Goal: Information Seeking & Learning: Find specific fact

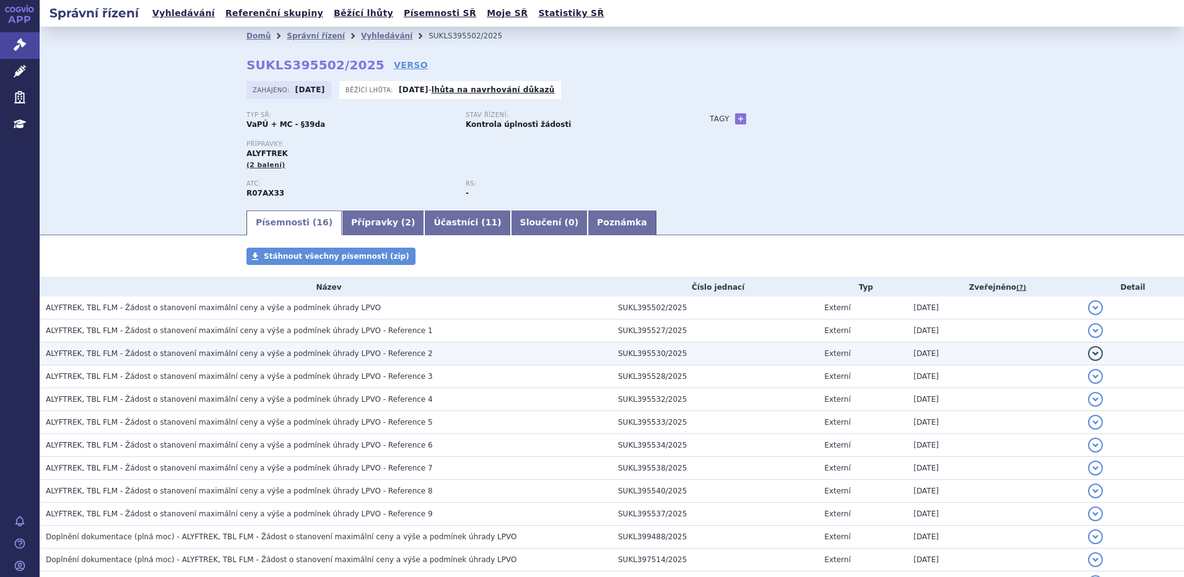
scroll to position [160, 0]
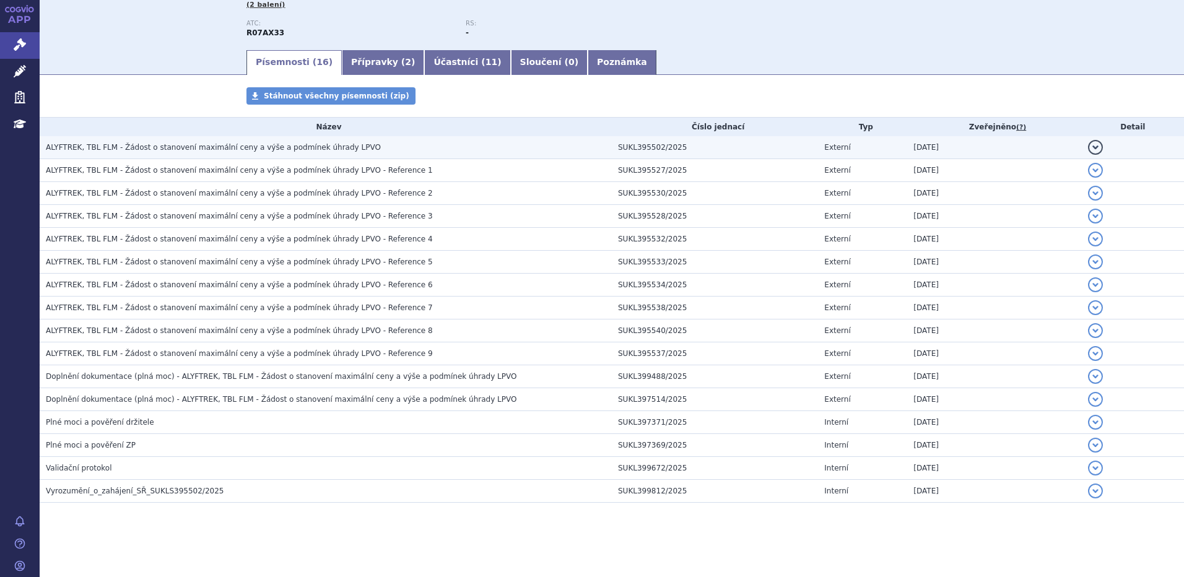
click at [178, 149] on span "ALYFTREK, TBL FLM - Žádost o stanovení maximální ceny a výše a podmínek úhrady …" at bounding box center [213, 147] width 335 height 9
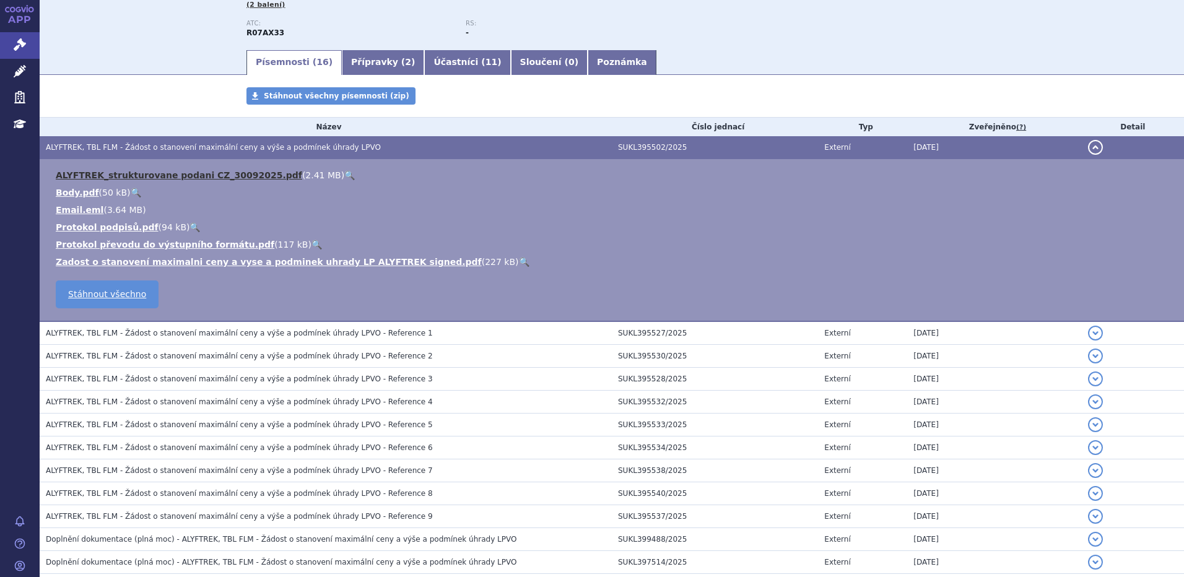
click at [167, 173] on link "ALYFTREK_strukturovane podani CZ_30092025.pdf" at bounding box center [179, 175] width 247 height 10
click at [191, 177] on link "ALYFTREK_strukturovane podani CZ_30092025.pdf" at bounding box center [179, 175] width 247 height 10
click at [486, 64] on span "11" at bounding box center [492, 62] width 12 height 10
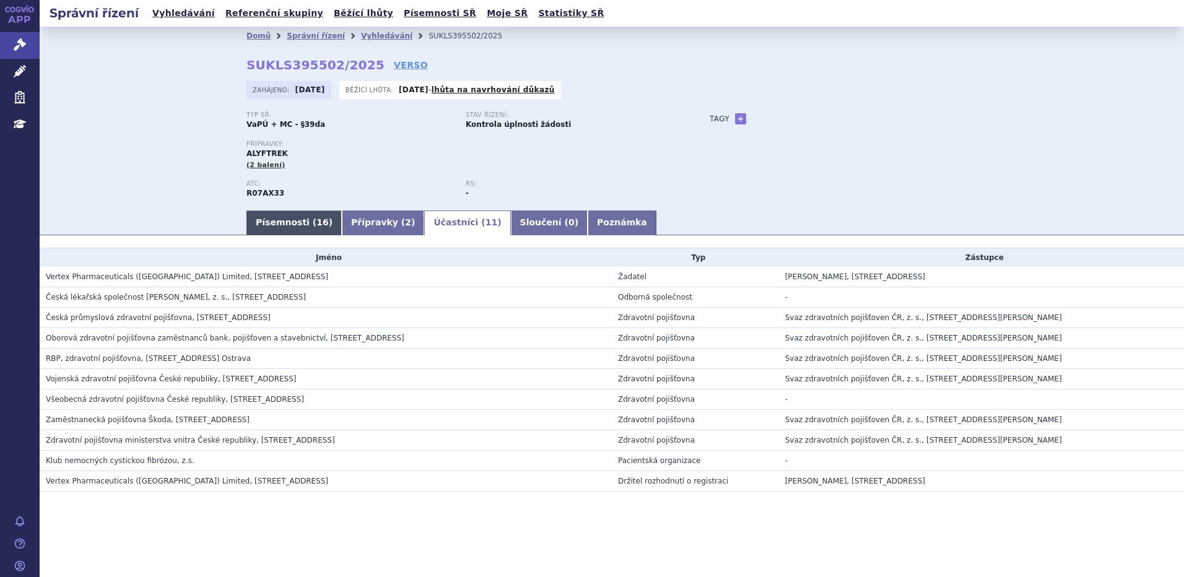
click at [260, 221] on link "Písemnosti ( 16 )" at bounding box center [294, 223] width 95 height 25
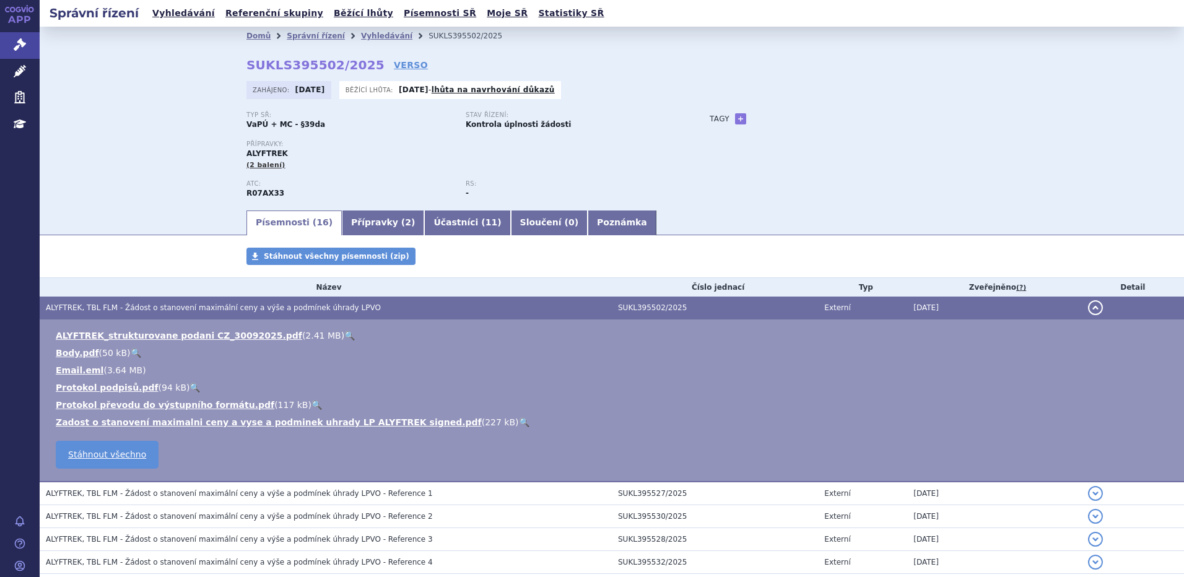
click at [274, 216] on link "Písemnosti ( 16 )" at bounding box center [294, 223] width 95 height 25
click at [375, 218] on link "Přípravky ( 2 )" at bounding box center [383, 223] width 82 height 25
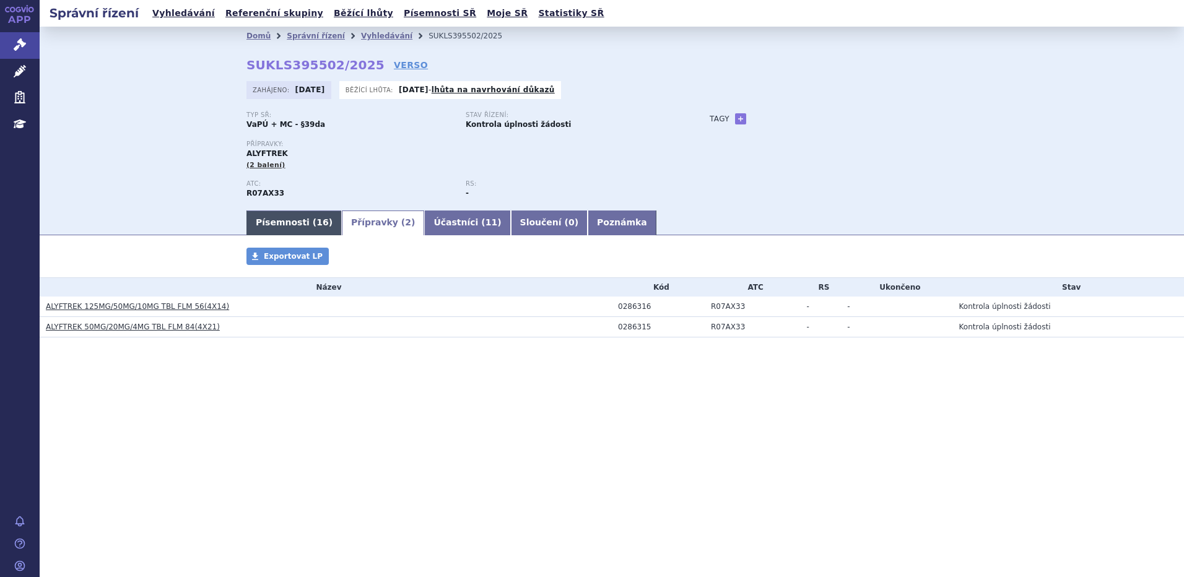
click at [286, 224] on link "Písemnosti ( 16 )" at bounding box center [294, 223] width 95 height 25
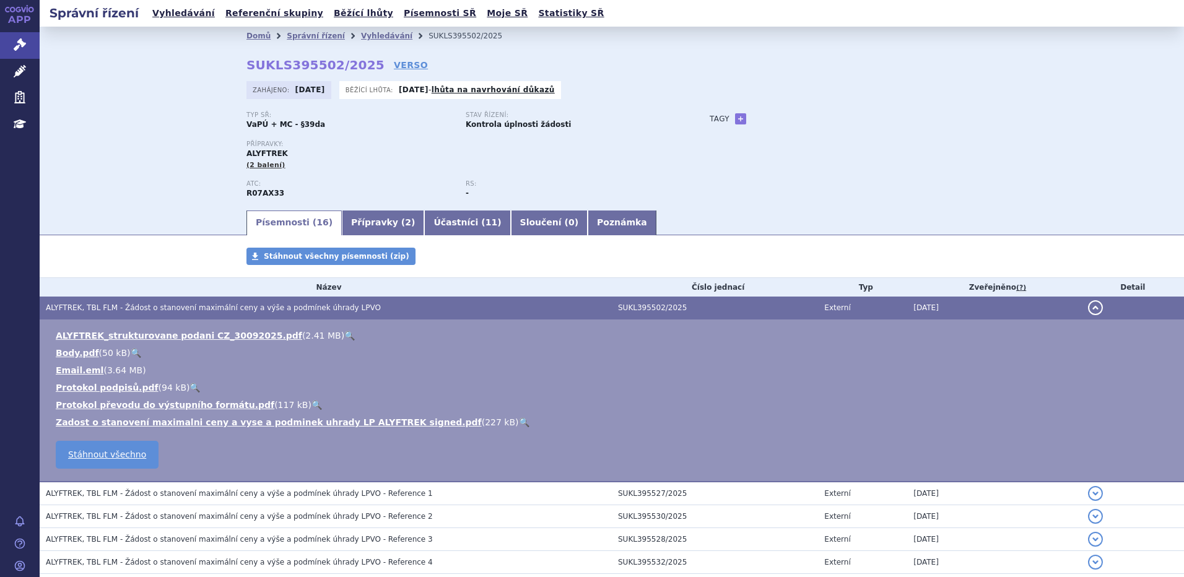
drag, startPoint x: 414, startPoint y: 2, endPoint x: 174, endPoint y: 246, distance: 342.1
click at [174, 246] on section "Domů Správní řízení Vyhledávání SUKLS395502/2025 SUKLS395502/2025 VERSO Zahájen…" at bounding box center [612, 464] width 1145 height 874
drag, startPoint x: 243, startPoint y: 68, endPoint x: 357, endPoint y: 68, distance: 114.0
click at [357, 68] on strong "SUKLS395502/2025" at bounding box center [316, 65] width 138 height 15
copy strong "SUKLS395502/2025"
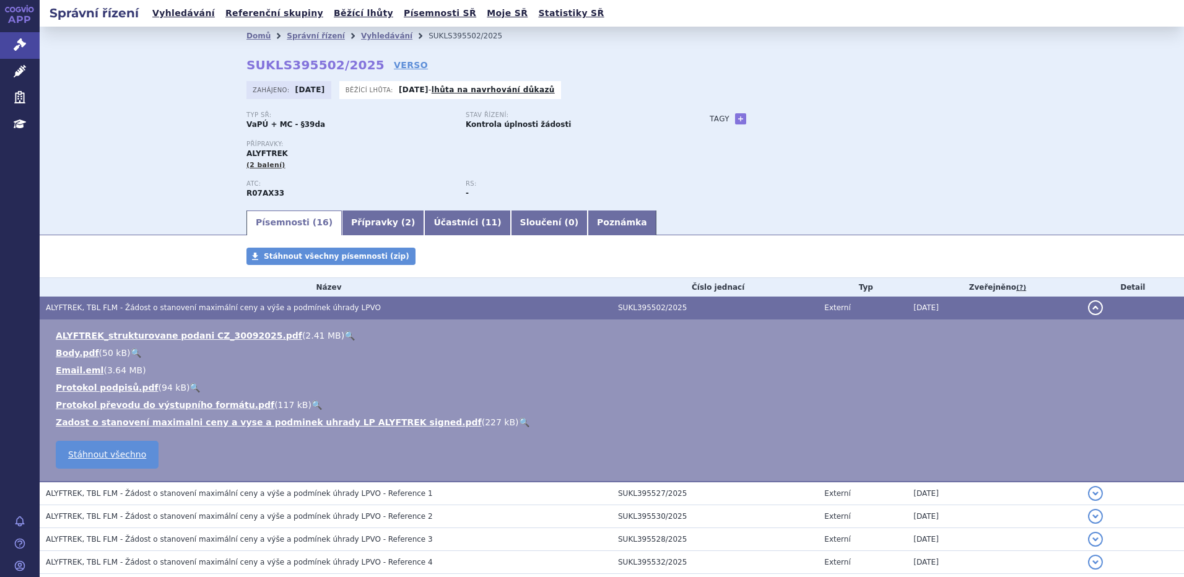
drag, startPoint x: 20, startPoint y: 27, endPoint x: 175, endPoint y: 72, distance: 161.3
click at [175, 71] on div "Domů Správní řízení Vyhledávání SUKLS395502/2025 SUKLS395502/2025 VERSO Zahájen…" at bounding box center [612, 118] width 1145 height 182
click at [366, 35] on link "Vyhledávání" at bounding box center [386, 36] width 51 height 9
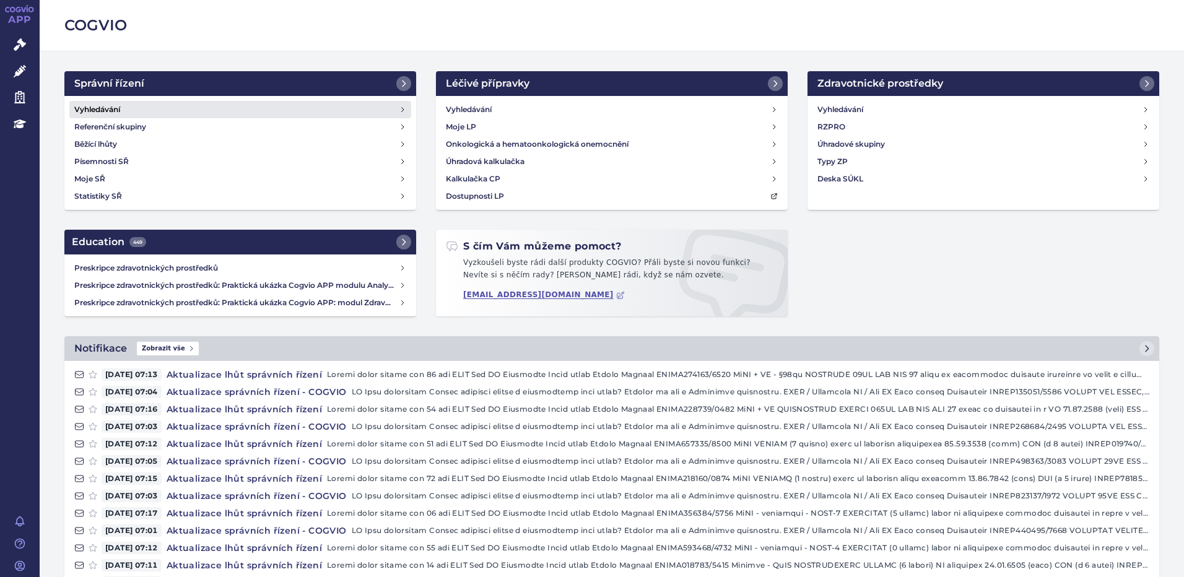
click at [105, 113] on h4 "Vyhledávání" at bounding box center [97, 109] width 46 height 12
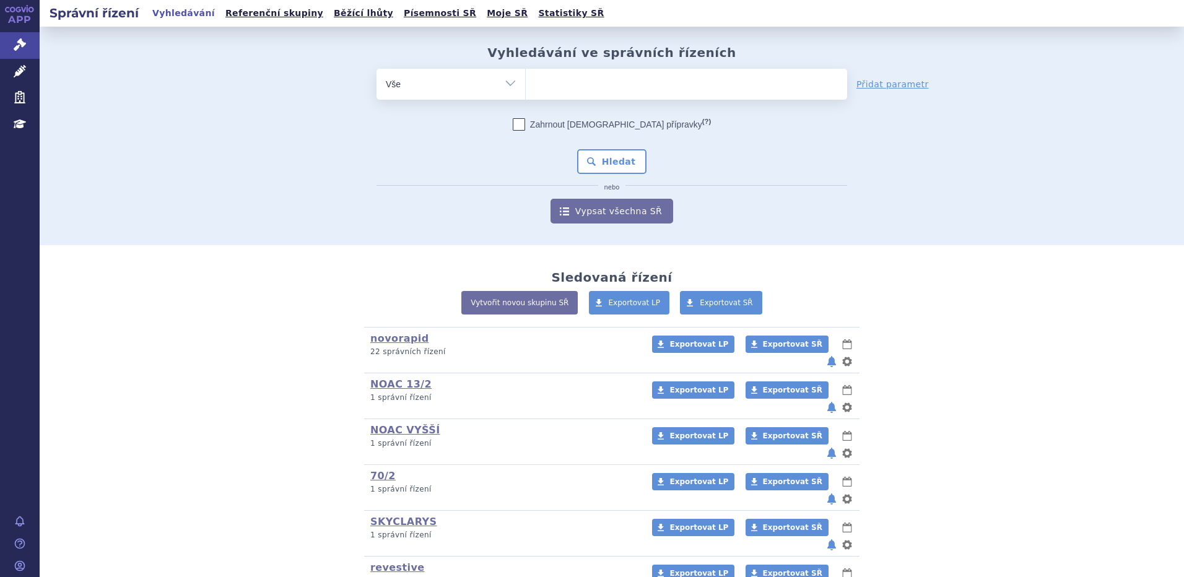
click at [667, 76] on ul at bounding box center [687, 82] width 322 height 26
click at [526, 76] on select at bounding box center [525, 83] width 1 height 31
type input "ka"
type input "kaft"
type input "kaftr"
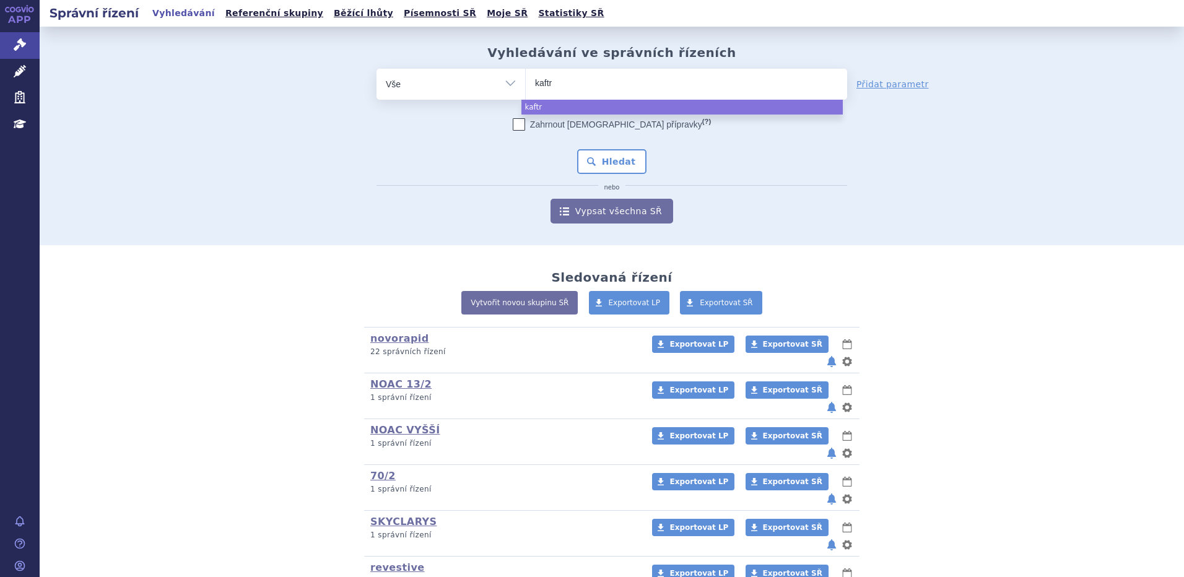
type input "kaftri"
type input "kaftrio"
select select "kaftrio"
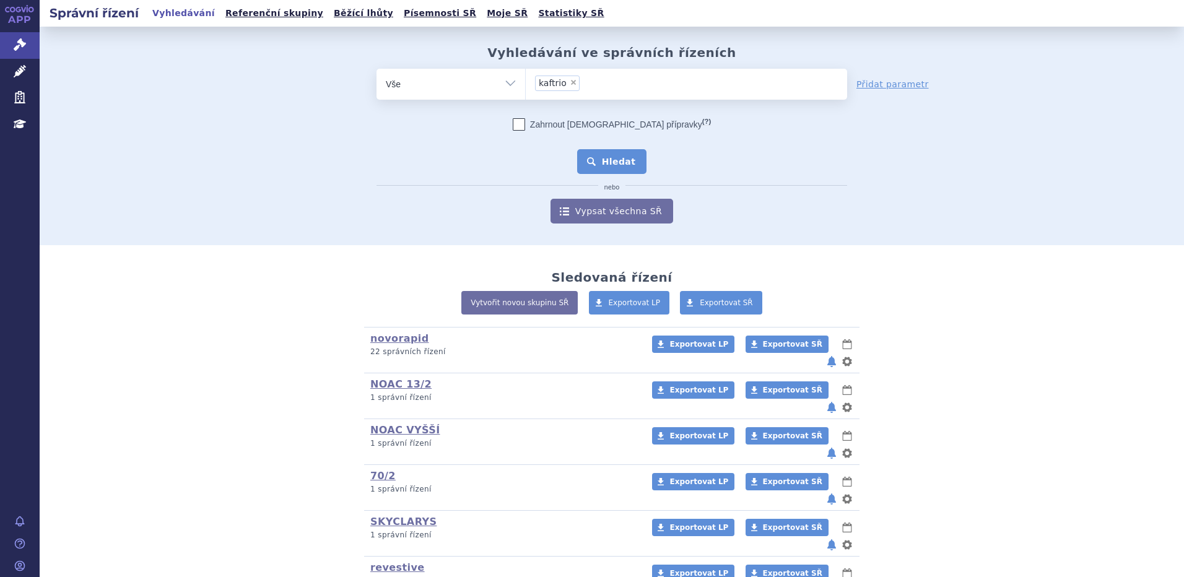
click at [621, 166] on button "Hledat" at bounding box center [612, 161] width 70 height 25
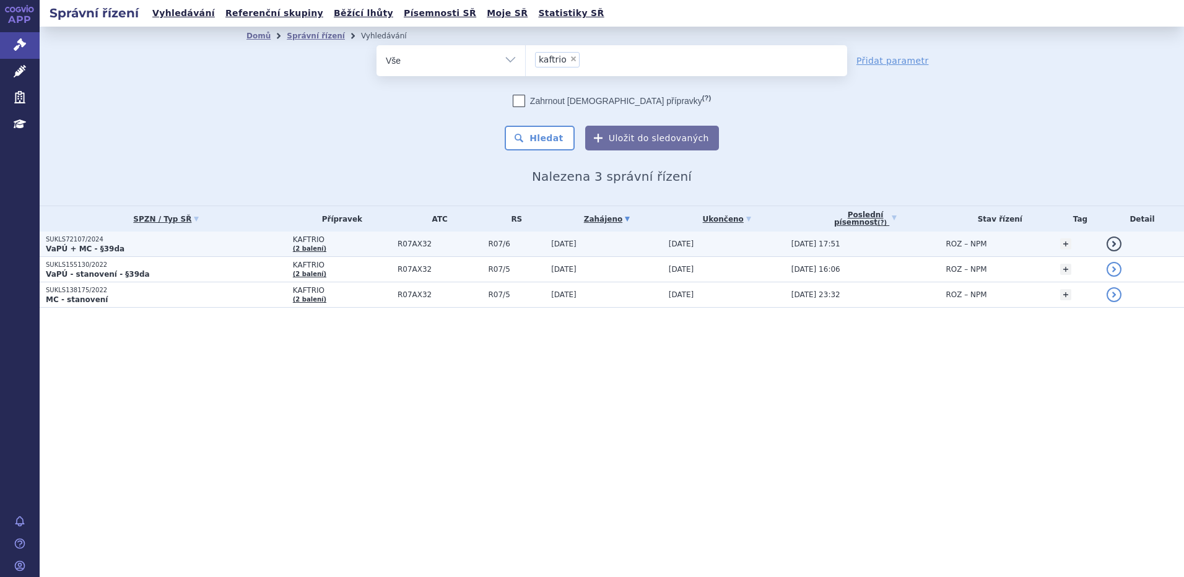
click at [71, 248] on strong "VaPÚ + MC - §39da" at bounding box center [85, 249] width 79 height 9
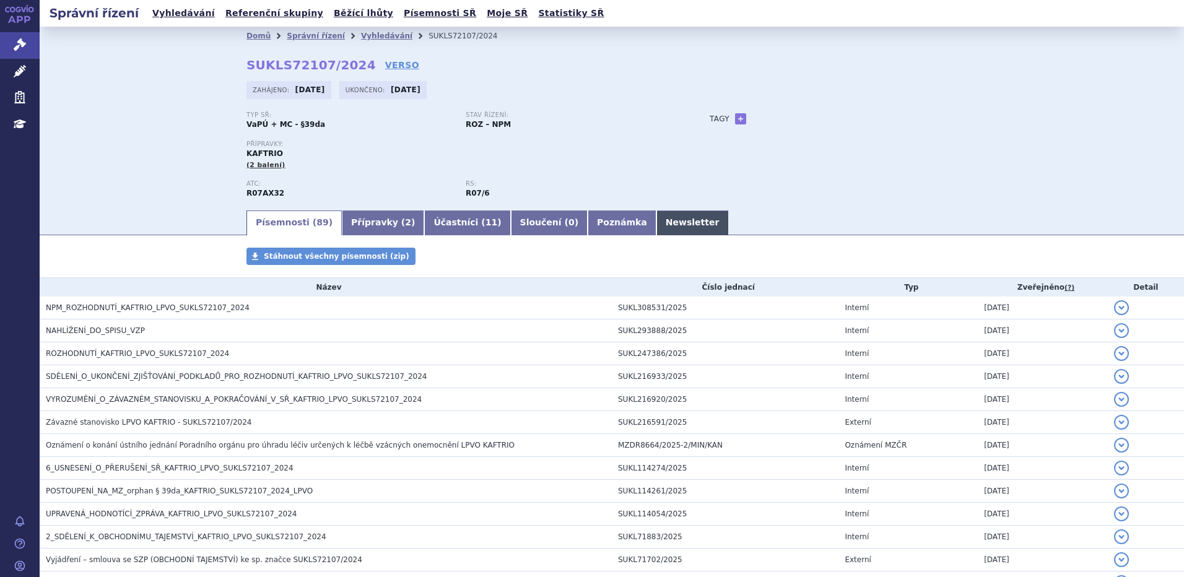
click at [657, 224] on link "Newsletter" at bounding box center [693, 223] width 72 height 25
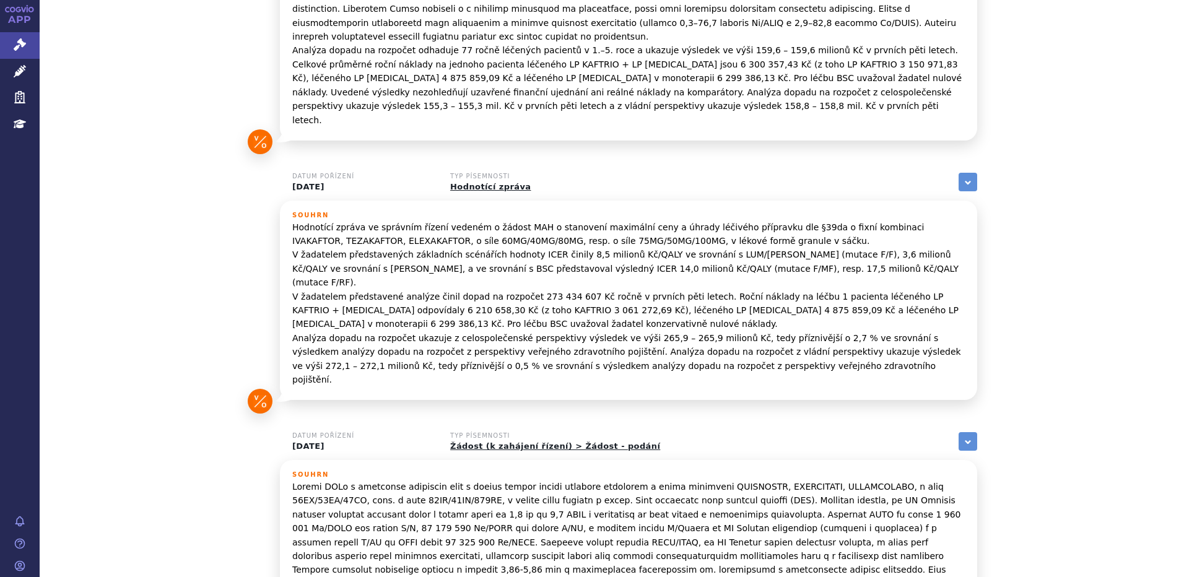
scroll to position [1023, 0]
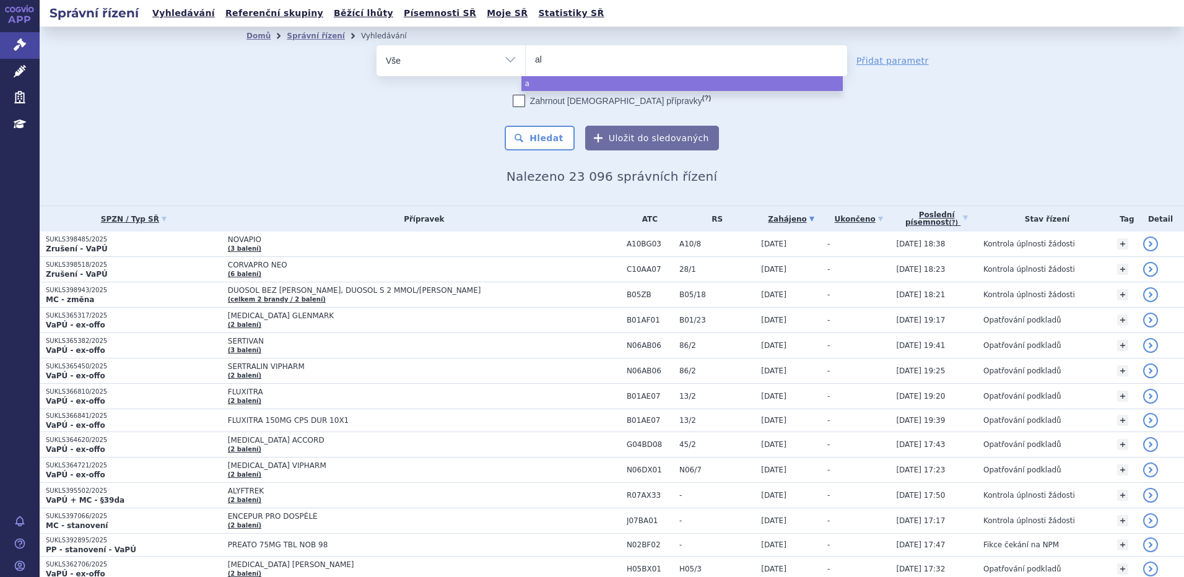
type input "aly"
type input "alyf"
type input "alyft"
type input "alyftre"
type input "alyftrek"
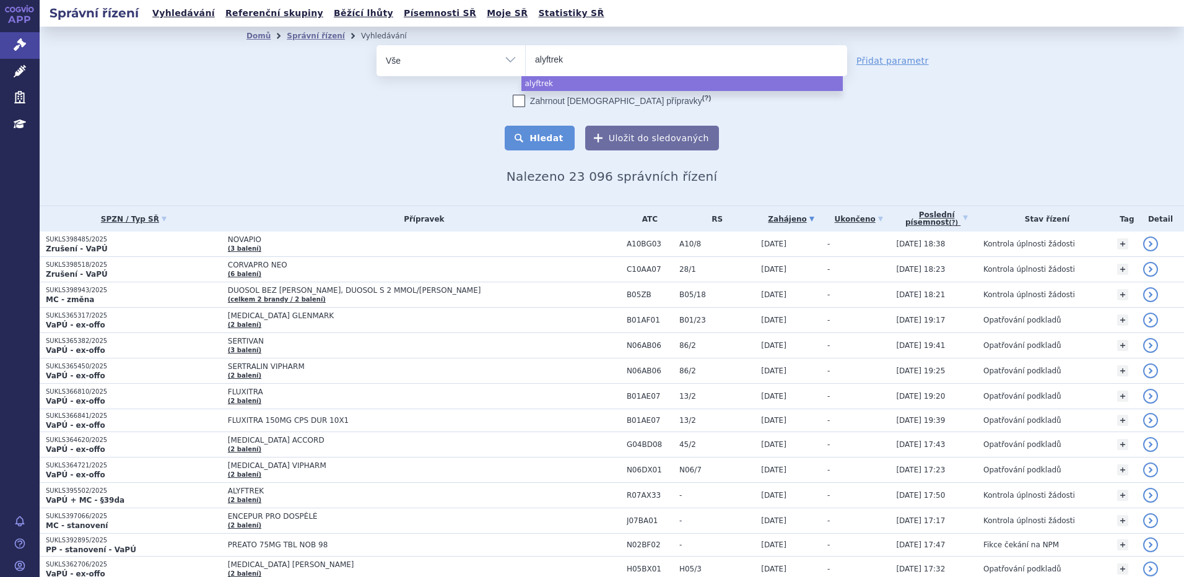
select select "alyftrek"
click at [558, 139] on button "Hledat" at bounding box center [540, 138] width 70 height 25
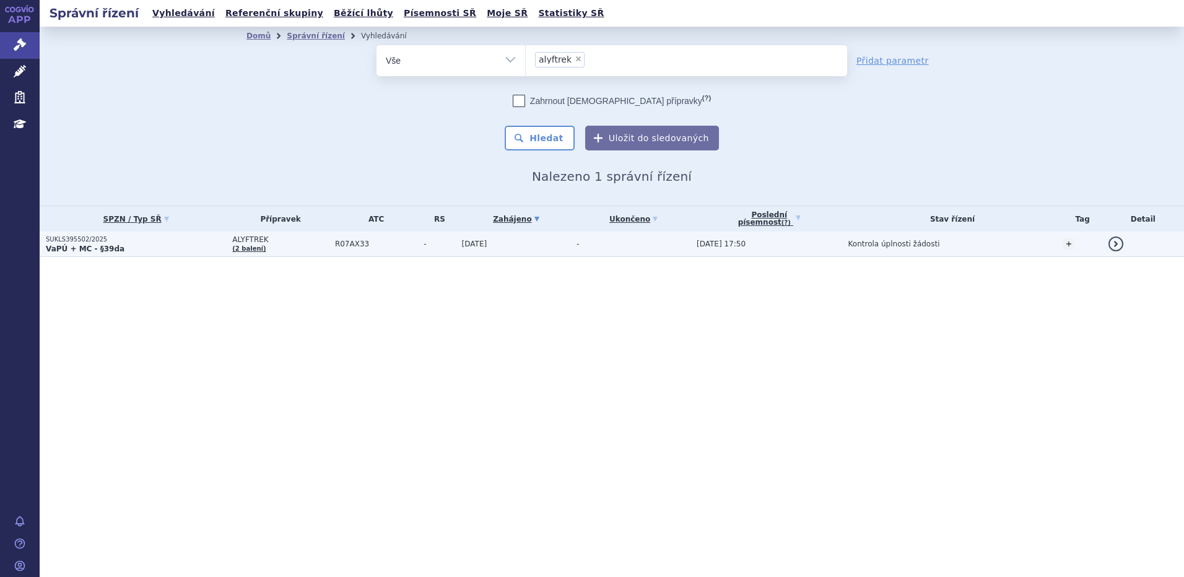
click at [69, 249] on strong "VaPÚ + MC - §39da" at bounding box center [85, 249] width 79 height 9
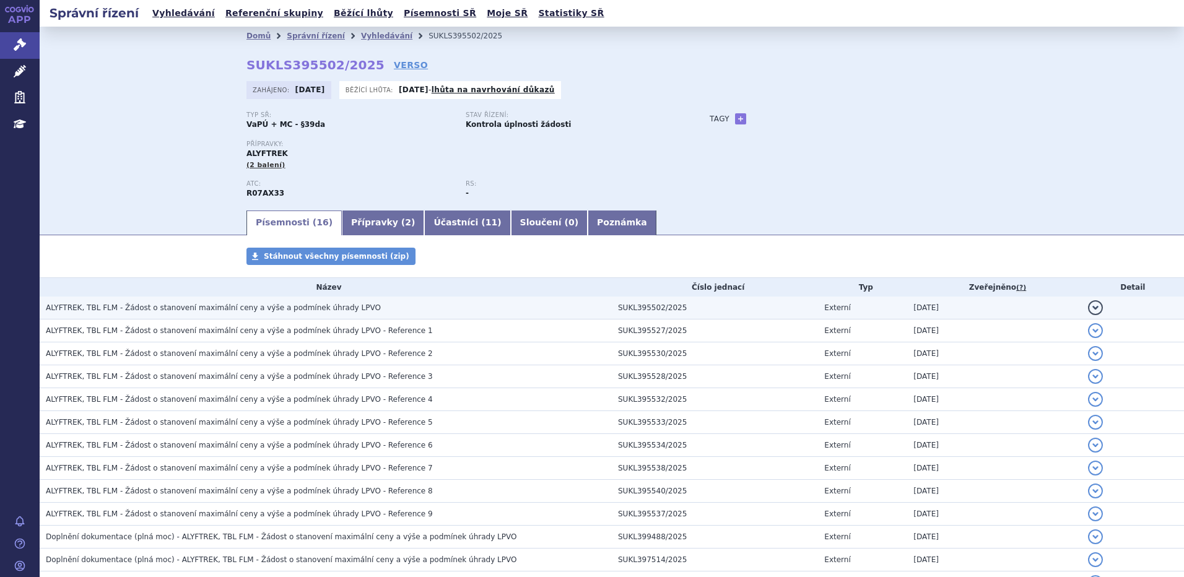
click at [198, 304] on span "ALYFTREK, TBL FLM - Žádost o stanovení maximální ceny a výše a podmínek úhrady …" at bounding box center [213, 308] width 335 height 9
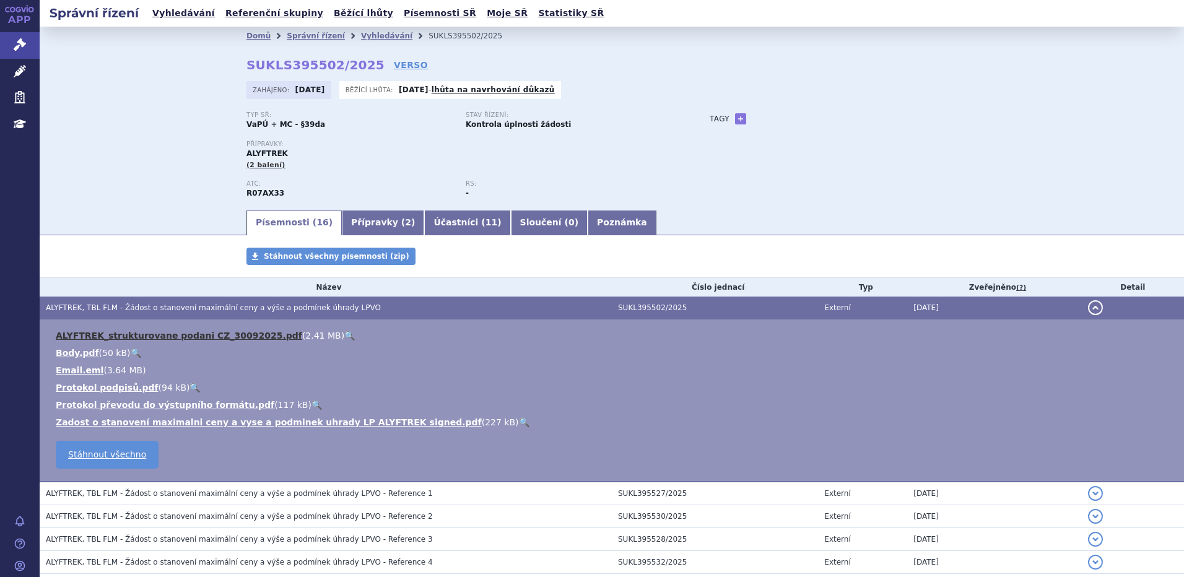
click at [181, 338] on link "ALYFTREK_strukturovane podani CZ_30092025.pdf" at bounding box center [179, 336] width 247 height 10
